Goal: Information Seeking & Learning: Understand process/instructions

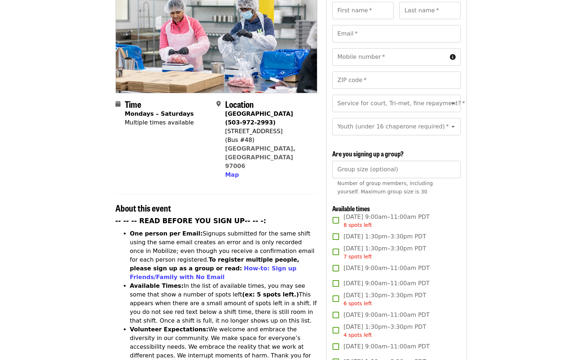
scroll to position [109, 0]
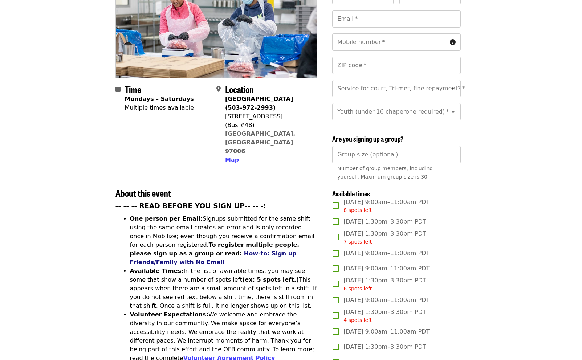
click at [187, 250] on link "How-to: Sign up Friends/Family with No Email" at bounding box center [213, 258] width 167 height 16
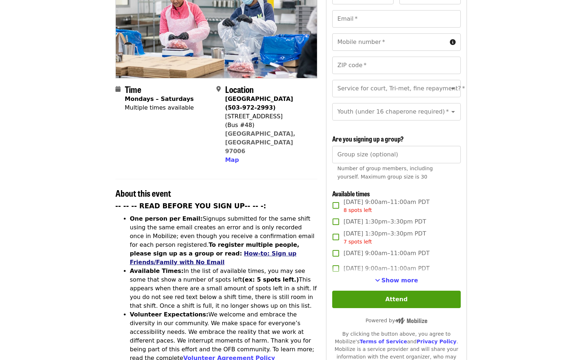
click at [296, 250] on link "How-to: Sign up Friends/Family with No Email" at bounding box center [213, 258] width 167 height 16
